Goal: Find specific page/section: Find specific page/section

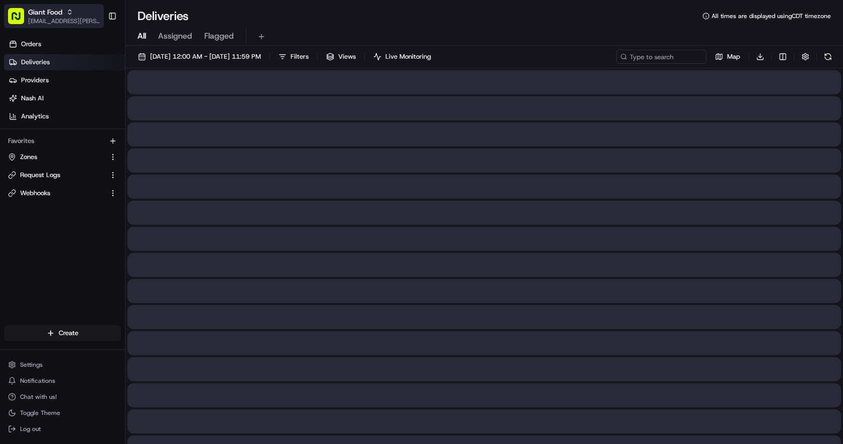
click at [52, 13] on span "Giant Food" at bounding box center [45, 12] width 34 height 10
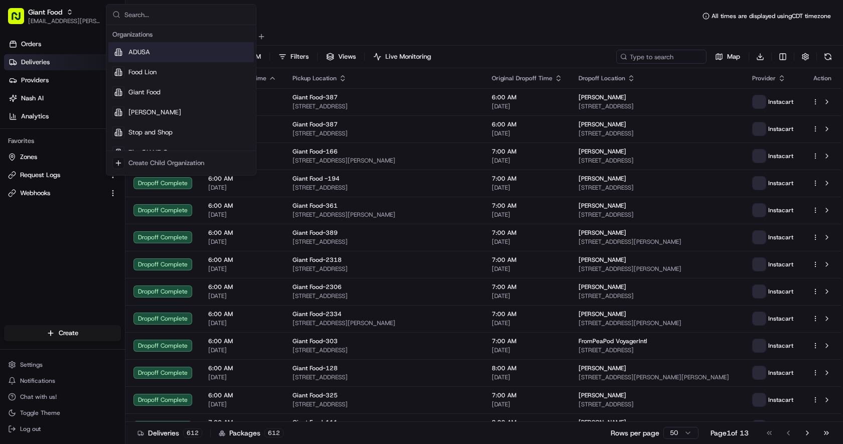
click at [73, 252] on div "Orders Deliveries Providers [PERSON_NAME] Analytics Favorites Zones Request Log…" at bounding box center [62, 181] width 125 height 299
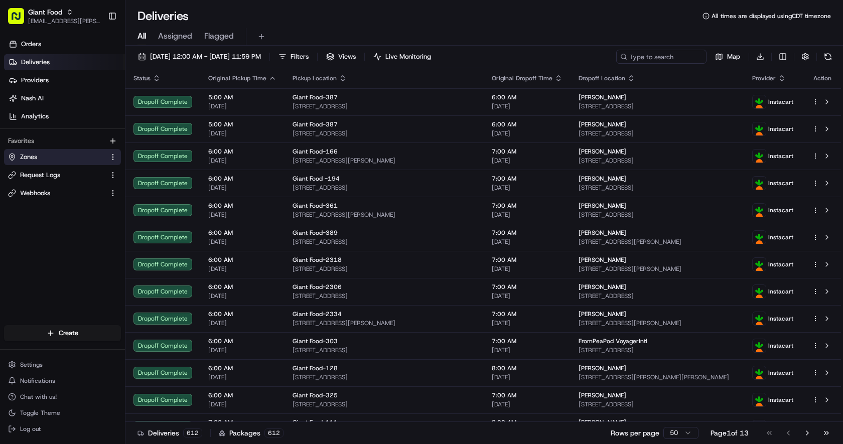
click at [49, 163] on button "Zones" at bounding box center [62, 157] width 117 height 16
click at [41, 154] on link "Zones" at bounding box center [56, 157] width 97 height 9
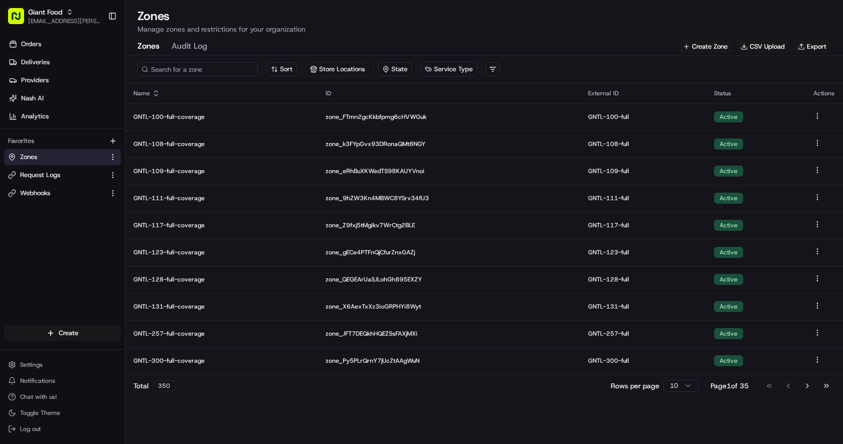
click at [172, 72] on input at bounding box center [197, 69] width 120 height 14
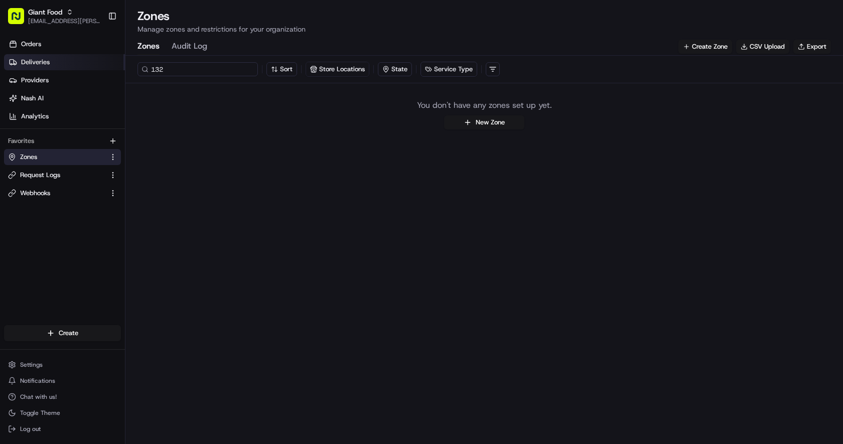
drag, startPoint x: 175, startPoint y: 72, endPoint x: 111, endPoint y: 63, distance: 63.9
click at [111, 63] on div "Giant Food [EMAIL_ADDRESS][PERSON_NAME][DOMAIN_NAME] Toggle Sidebar Orders Deli…" at bounding box center [421, 222] width 843 height 444
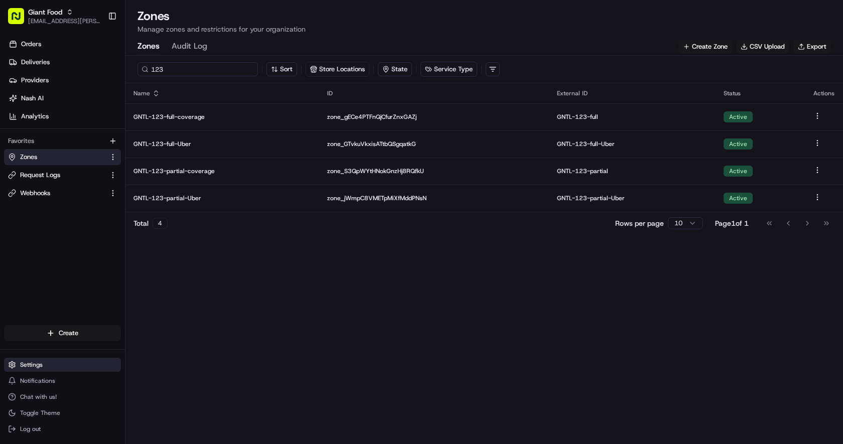
type input "123"
click at [53, 368] on button "Settings" at bounding box center [62, 365] width 117 height 14
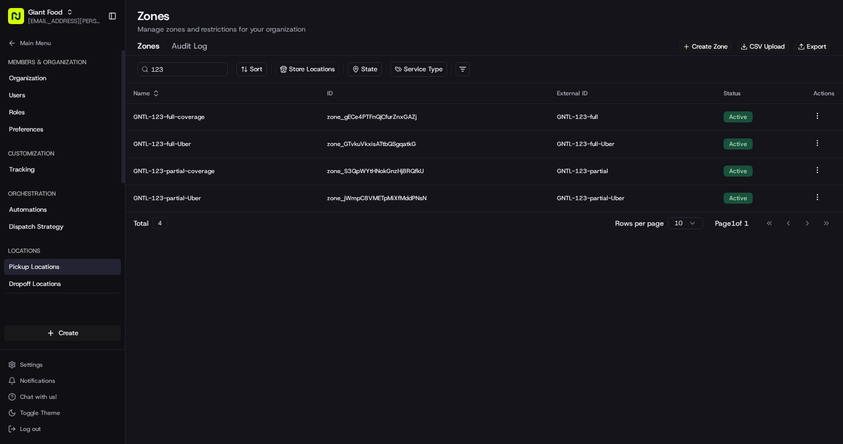
click at [63, 270] on link "Pickup Locations" at bounding box center [62, 267] width 117 height 16
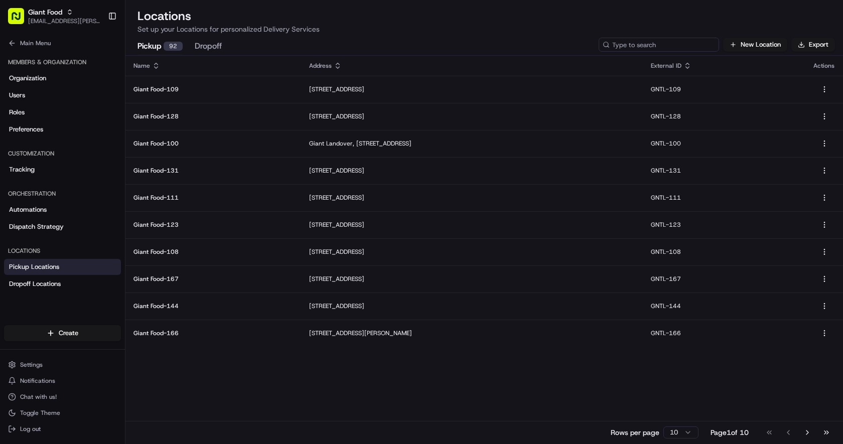
click at [666, 42] on input at bounding box center [659, 45] width 120 height 14
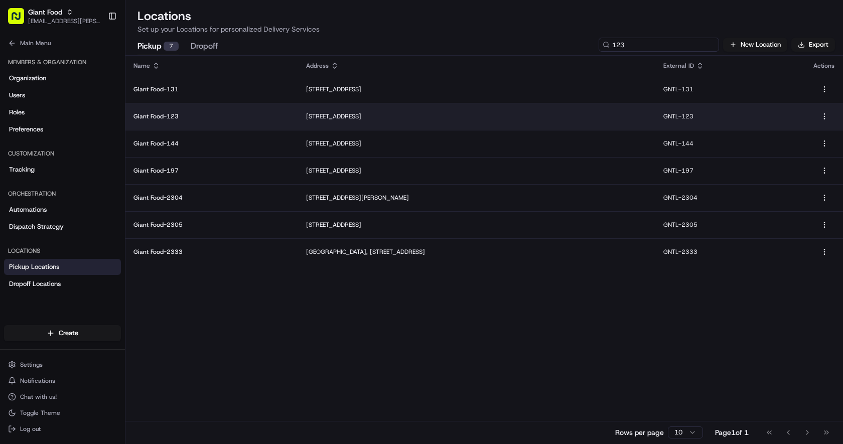
type input "123"
click at [205, 118] on p "Giant Food-123" at bounding box center [211, 116] width 157 height 8
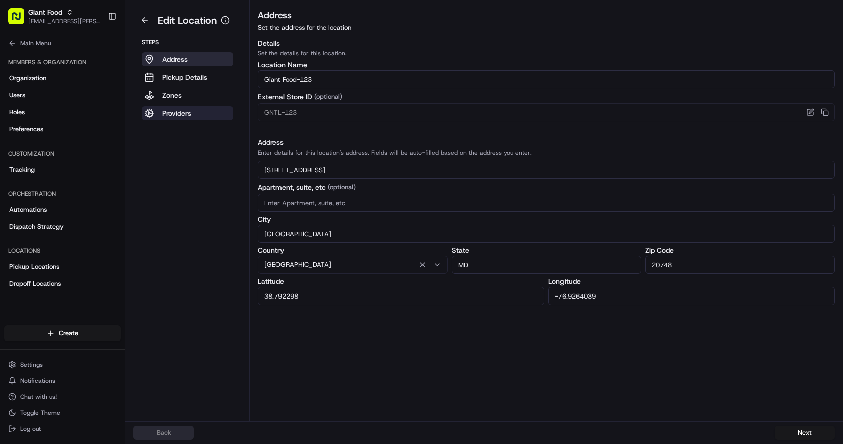
click at [201, 116] on button "Providers" at bounding box center [187, 113] width 92 height 14
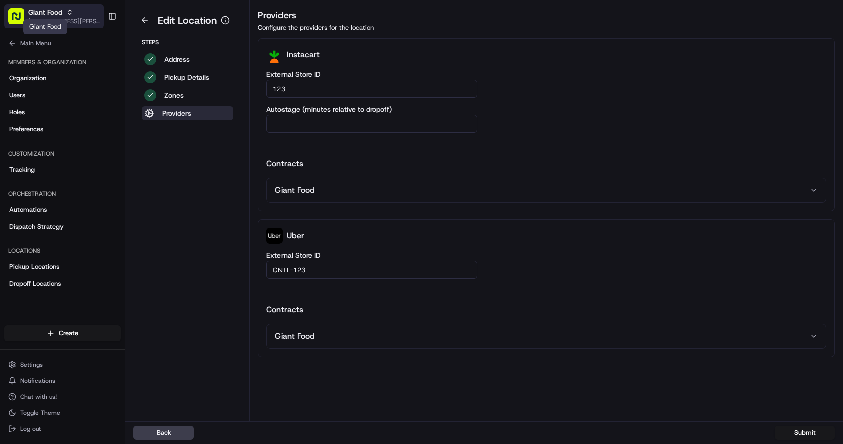
click at [53, 12] on span "Giant Food" at bounding box center [45, 12] width 34 height 10
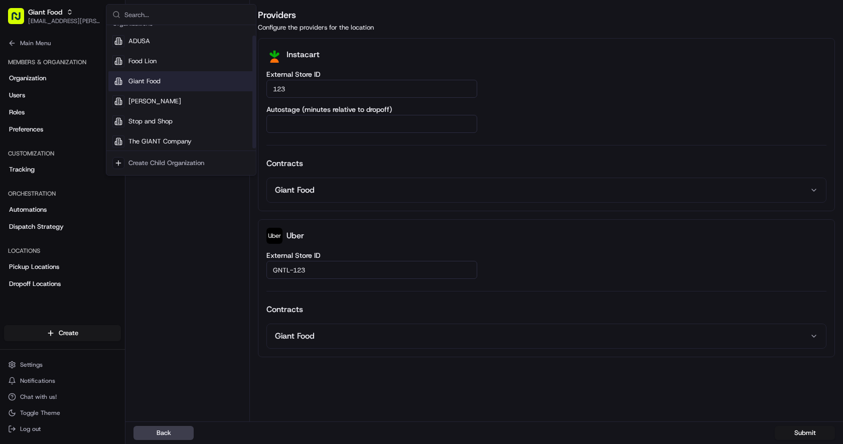
scroll to position [14, 0]
